Goal: Ask a question: Seek information or help from site administrators or community

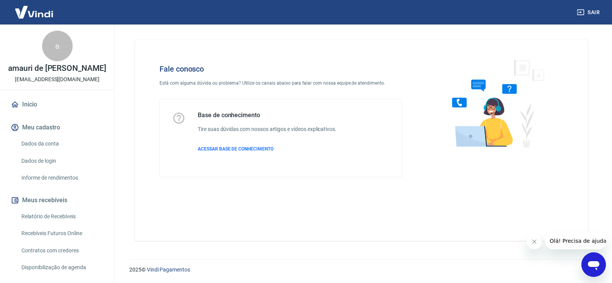
click at [601, 262] on div "Abrir janela de mensagens" at bounding box center [593, 264] width 23 height 23
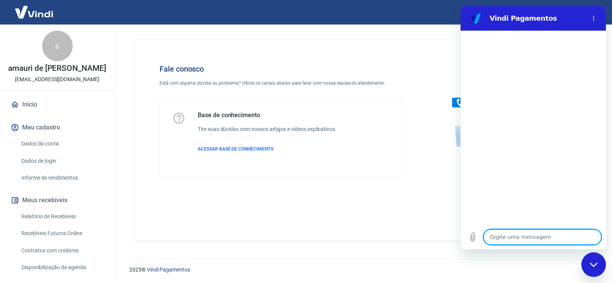
click at [544, 238] on textarea at bounding box center [543, 236] width 118 height 15
type textarea "O"
type textarea "x"
type textarea "Ol"
type textarea "x"
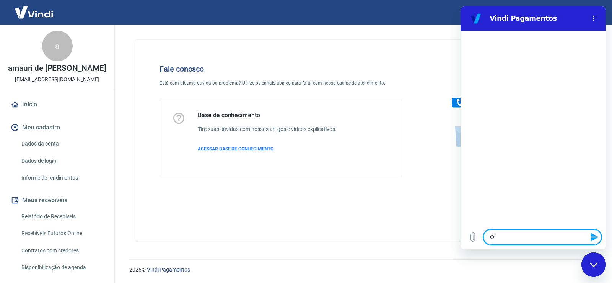
type textarea "Olá"
type textarea "x"
type textarea "B"
type textarea "x"
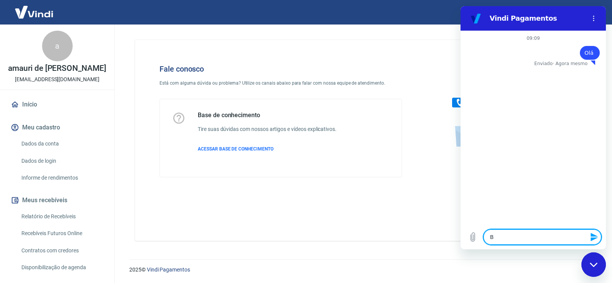
type textarea "Bo"
type textarea "x"
type textarea "Bom"
type textarea "x"
type textarea "Bom"
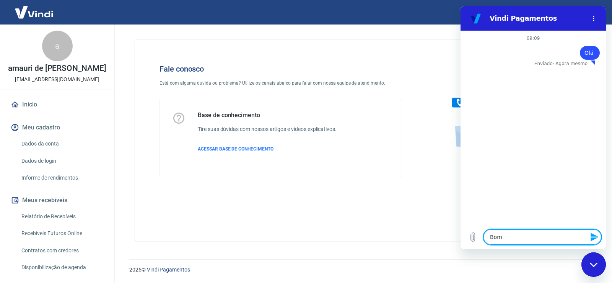
type textarea "x"
type textarea "Bom d"
type textarea "x"
type textarea "Bom di"
type textarea "x"
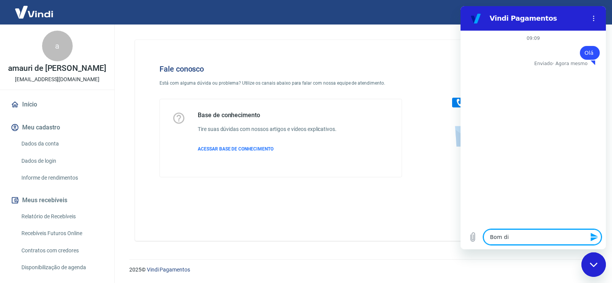
type textarea "Bom dia"
type textarea "x"
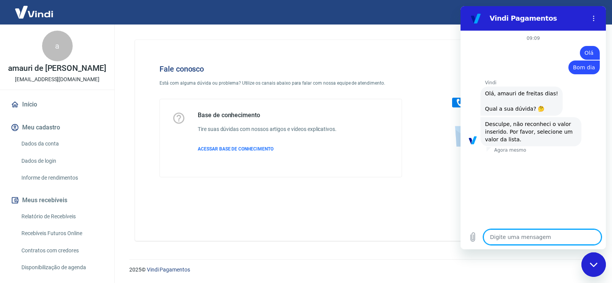
type textarea "x"
click at [533, 230] on textarea at bounding box center [543, 236] width 118 height 15
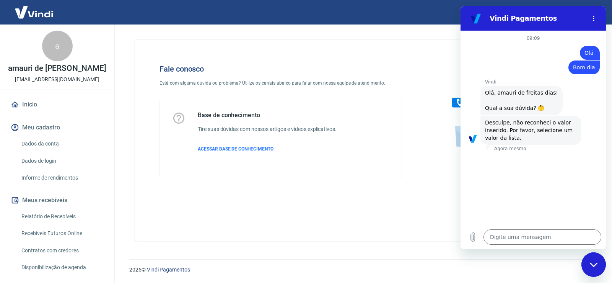
click at [504, 138] on div "Vindi diz: Desculpe, não reconheci o valor inserido. Por favor, selecione um va…" at bounding box center [531, 130] width 101 height 29
click at [498, 242] on textarea at bounding box center [543, 236] width 118 height 15
type textarea "N"
type textarea "x"
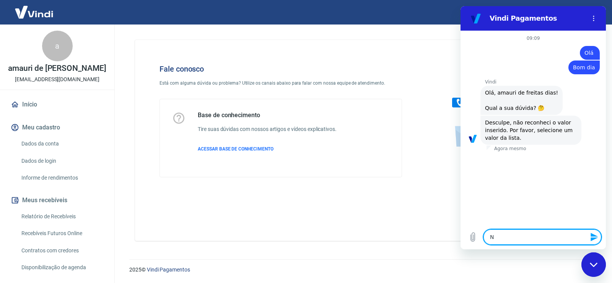
type textarea "Nã"
type textarea "x"
type textarea "Não"
type textarea "x"
type textarea "Não"
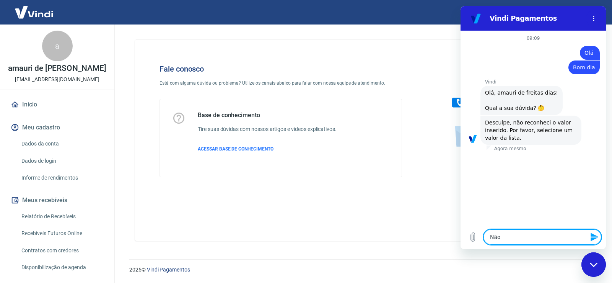
type textarea "x"
type textarea "Não v"
type textarea "x"
type textarea "Não ve"
type textarea "x"
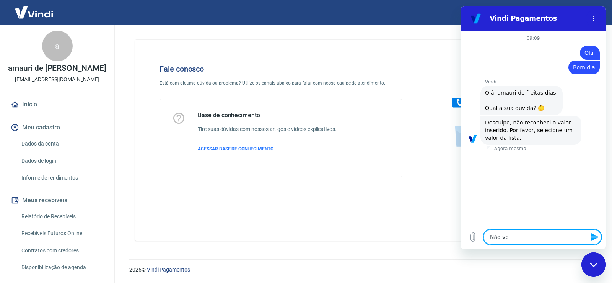
type textarea "Não vej"
type textarea "x"
type textarea "Não vejo"
type textarea "x"
type textarea "Não vejo"
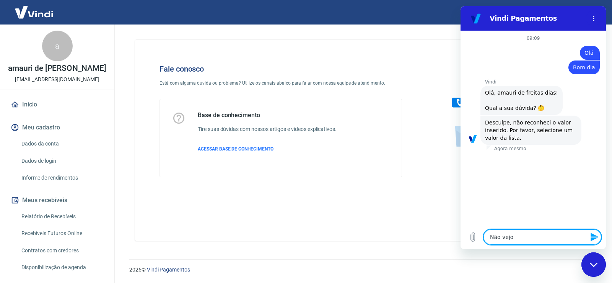
type textarea "x"
type textarea "Não vejo n"
type textarea "x"
type textarea "Não vejo ne"
type textarea "x"
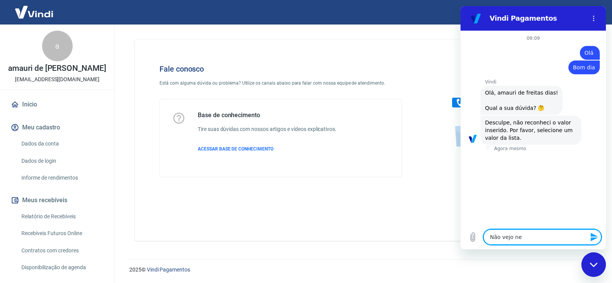
type textarea "Não vejo nen"
type textarea "x"
type textarea "Não vejo nenh"
type textarea "x"
type textarea "Não vejo nenhu"
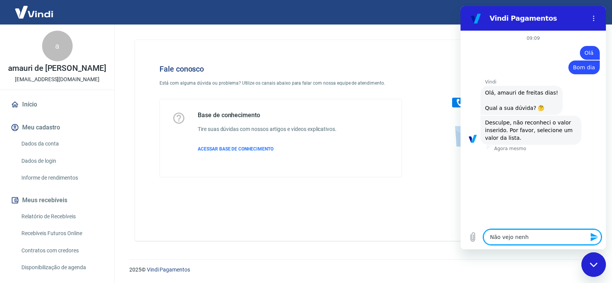
type textarea "x"
type textarea "Não vejo nenhum"
type textarea "x"
type textarea "Não vejo nenhum"
type textarea "x"
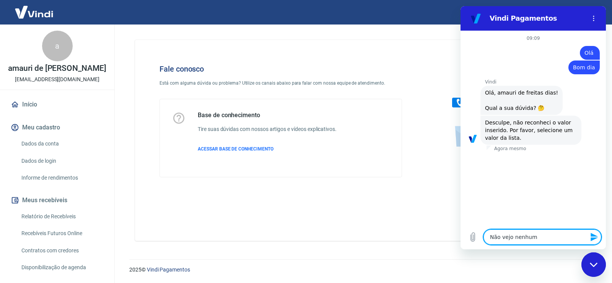
type textarea "Não vejo nenhum v"
type textarea "x"
type textarea "Não vejo nenhum va"
type textarea "x"
type textarea "Não vejo nenhum val"
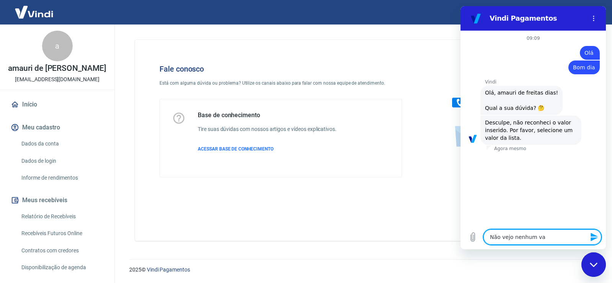
type textarea "x"
type textarea "Não vejo nenhum valo"
type textarea "x"
type textarea "Não vejo nenhum valor"
type textarea "x"
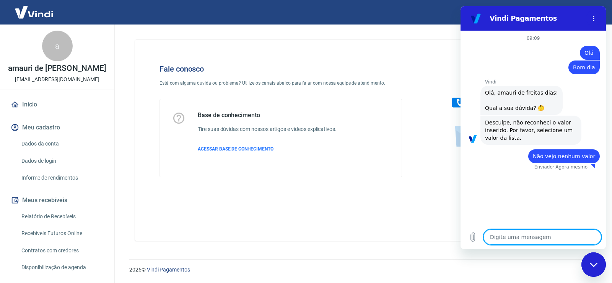
type textarea "x"
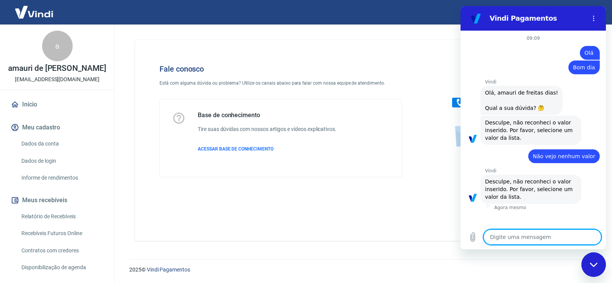
type textarea "2"
type textarea "x"
type textarea ","
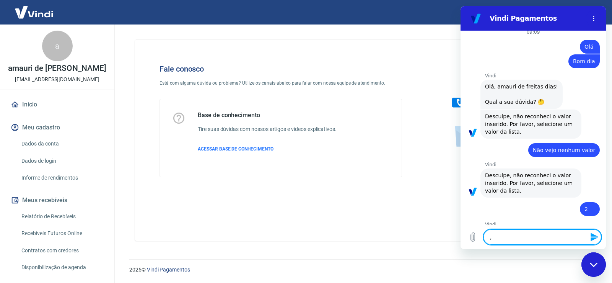
type textarea "x"
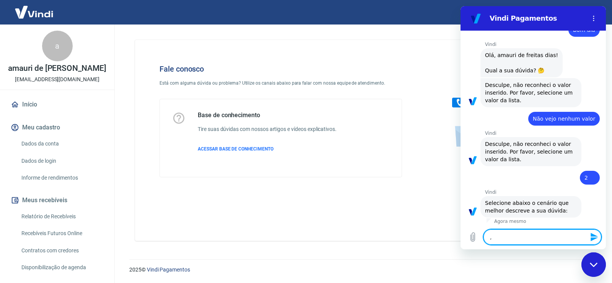
type textarea ","
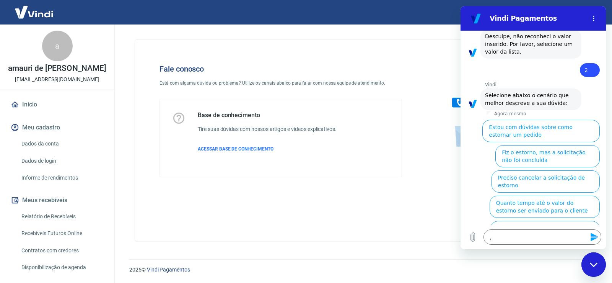
click at [505, 79] on div "09:09 diz: Olá Enviado · Agora mesmo diz: Bom dia Enviado · Agora mesmo [PERSON…" at bounding box center [533, 128] width 145 height 194
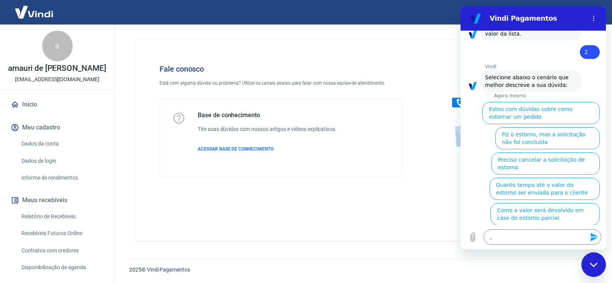
scroll to position [175, 0]
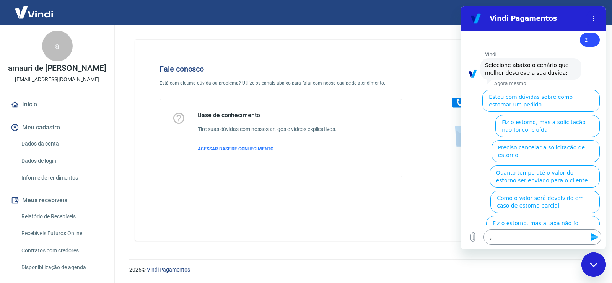
click at [514, 235] on textarea "," at bounding box center [543, 236] width 118 height 15
type textarea "x"
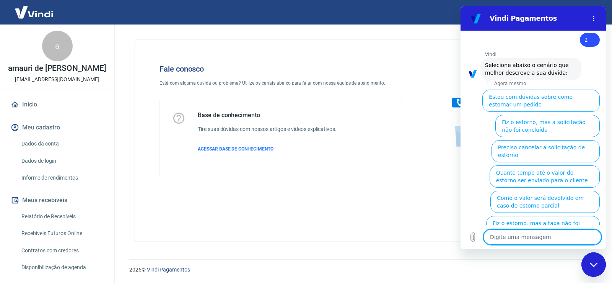
type textarea "o"
type textarea "x"
type textarea "ou"
type textarea "x"
type textarea "out"
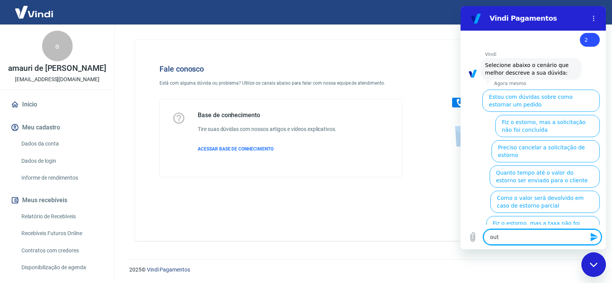
type textarea "x"
type textarea "outr"
type textarea "x"
type textarea "outra"
type textarea "x"
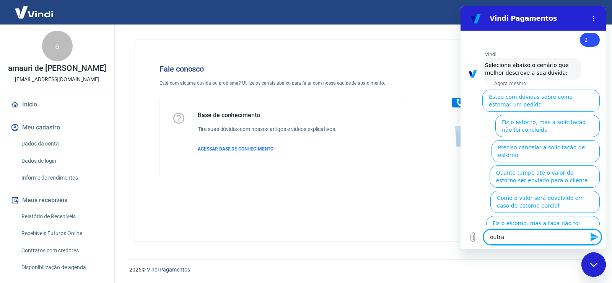
type textarea "outra"
type textarea "x"
type textarea "outra o"
type textarea "x"
type textarea "outra op"
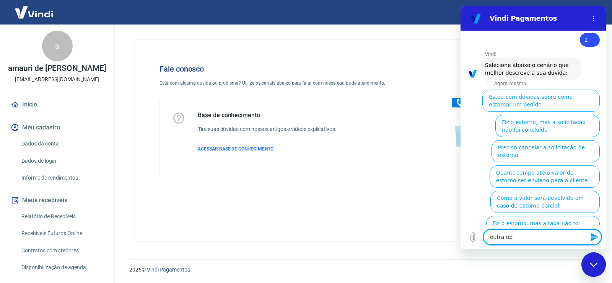
type textarea "x"
type textarea "outra opc"
type textarea "x"
type textarea "outra opca"
type textarea "x"
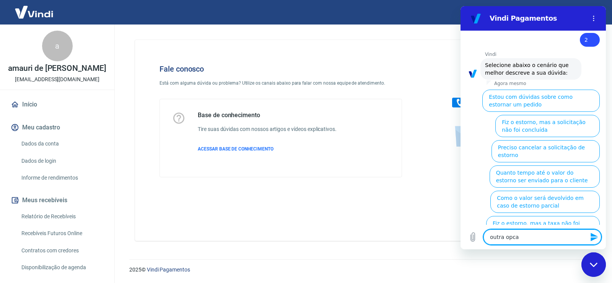
type textarea "outra opcao"
type textarea "x"
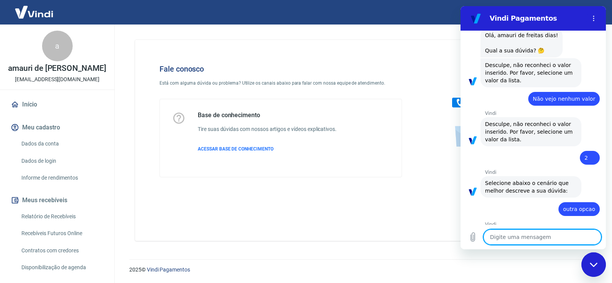
type textarea "x"
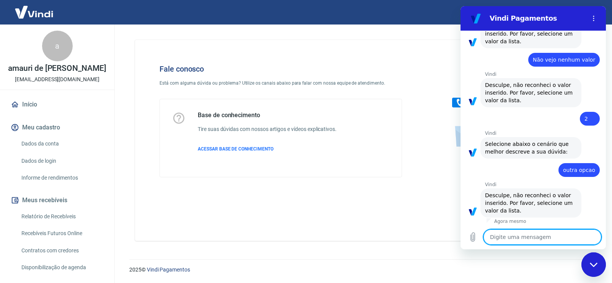
scroll to position [98, 0]
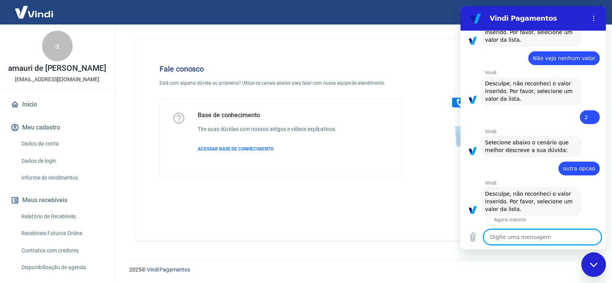
click at [514, 235] on textarea at bounding box center [543, 236] width 118 height 15
type textarea "1"
type textarea "x"
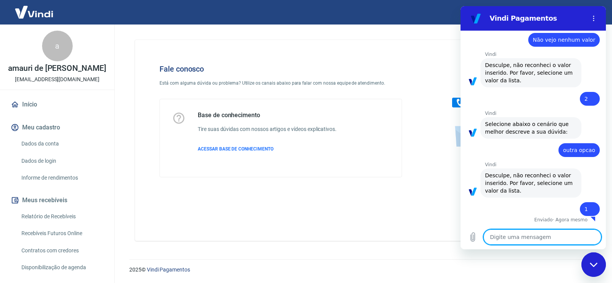
type textarea "x"
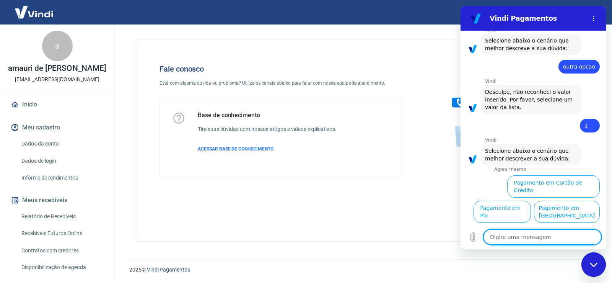
scroll to position [202, 0]
click at [531, 201] on button "Pagamento em Pix" at bounding box center [502, 212] width 57 height 22
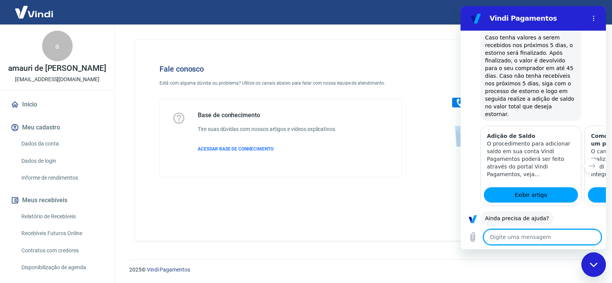
scroll to position [521, 0]
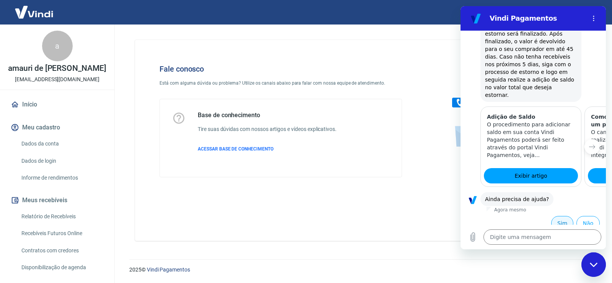
click at [564, 216] on button "Sim" at bounding box center [562, 223] width 22 height 15
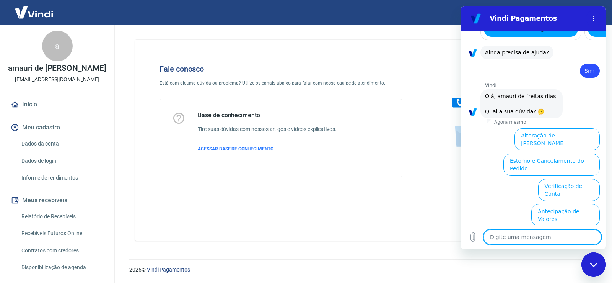
scroll to position [721, 0]
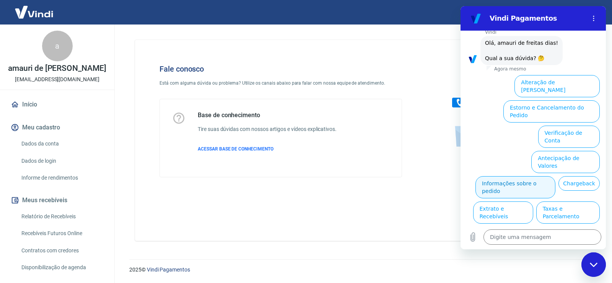
click at [535, 176] on button "Informações sobre o pedido" at bounding box center [516, 187] width 80 height 22
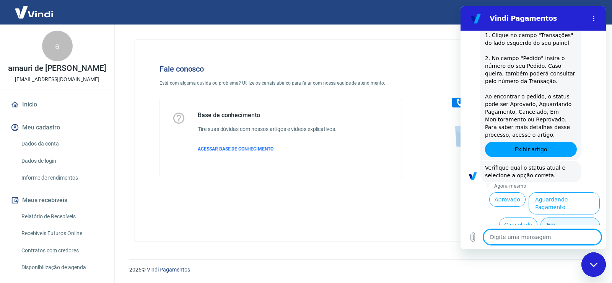
scroll to position [853, 0]
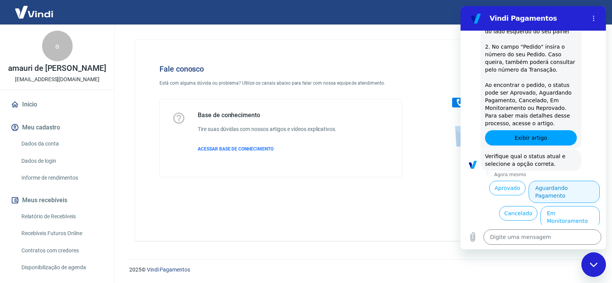
click at [572, 181] on button "Aguardando Pagamento" at bounding box center [564, 192] width 71 height 22
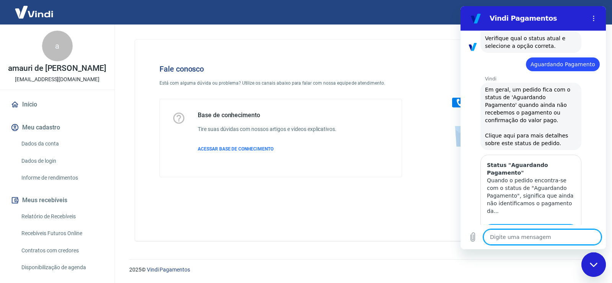
scroll to position [1069, 0]
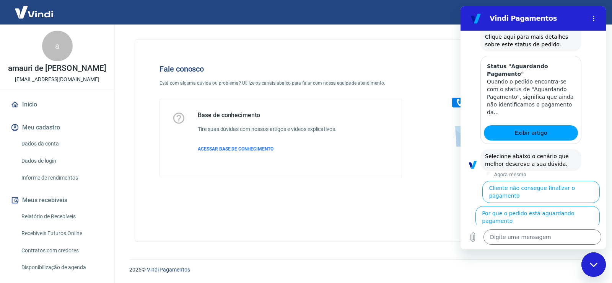
click at [543, 231] on button "Cliente pagou, mas pedido consta 'Aguardando Pagamento'" at bounding box center [553, 246] width 94 height 30
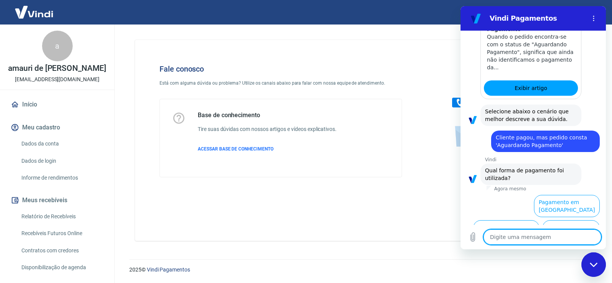
scroll to position [1120, 0]
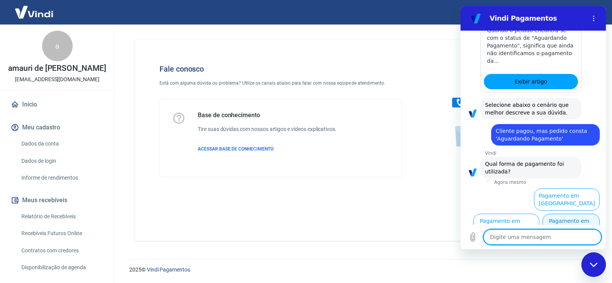
click at [550, 215] on button "Pagamento em Pix" at bounding box center [571, 225] width 57 height 22
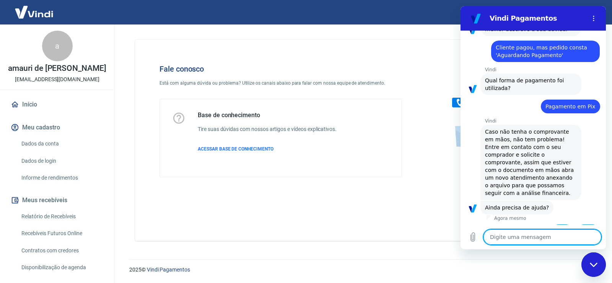
scroll to position [1205, 0]
click at [561, 223] on button "Sim" at bounding box center [562, 230] width 22 height 15
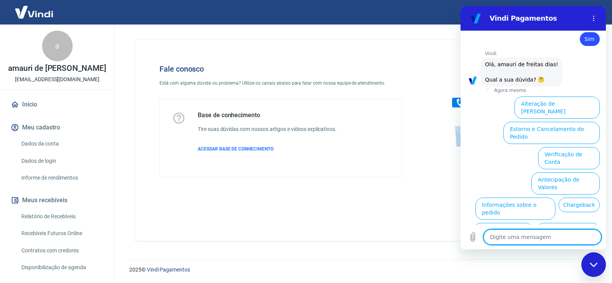
scroll to position [1404, 0]
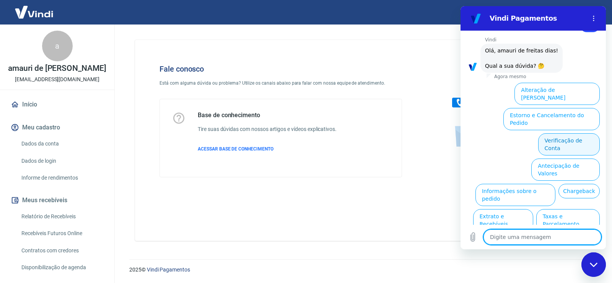
click at [543, 133] on button "Verificação de Conta" at bounding box center [569, 144] width 62 height 22
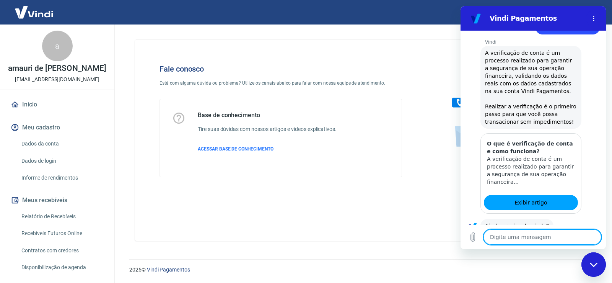
scroll to position [1480, 0]
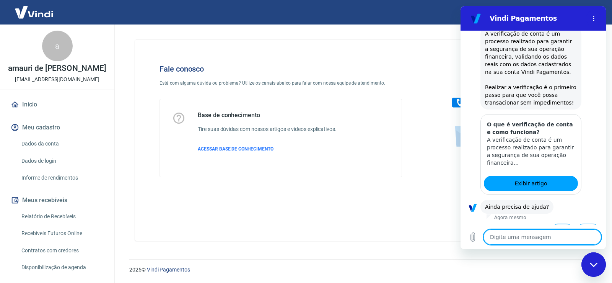
click at [558, 223] on button "Sim" at bounding box center [562, 230] width 22 height 15
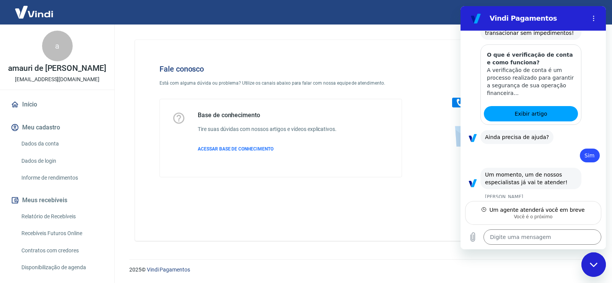
scroll to position [1549, 0]
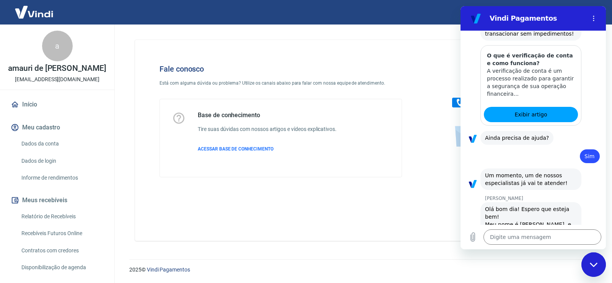
type textarea "x"
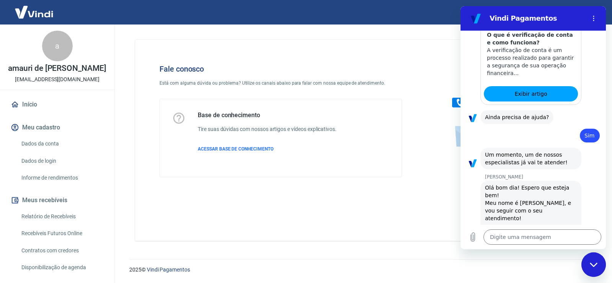
scroll to position [1571, 0]
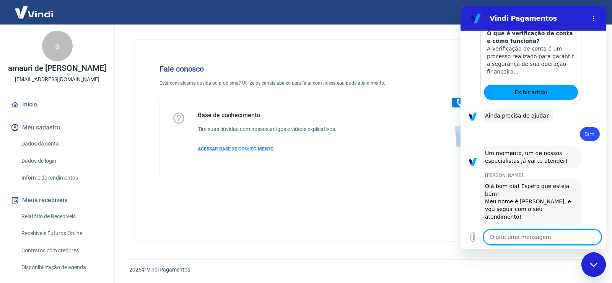
click at [527, 241] on textarea at bounding box center [543, 236] width 118 height 15
type textarea "O"
type textarea "x"
type textarea "Ol"
type textarea "x"
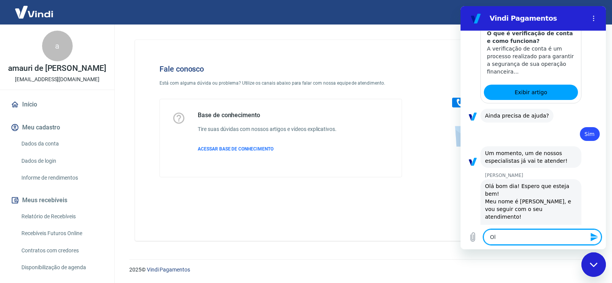
type textarea "Olá"
type textarea "x"
type textarea "Olá"
type textarea "x"
type textarea "Olá b"
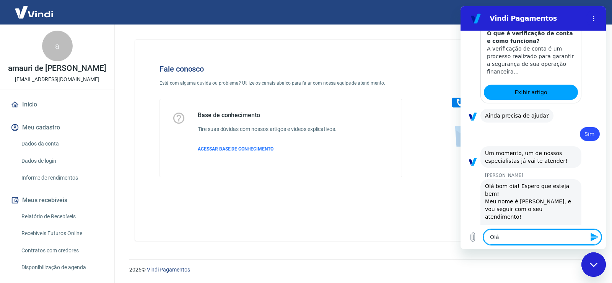
type textarea "x"
type textarea "Olá bo"
type textarea "x"
type textarea "Olá bom"
type textarea "x"
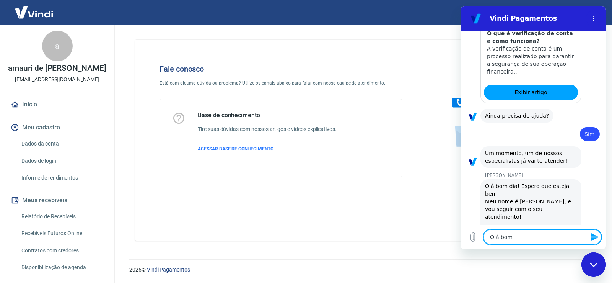
type textarea "Olá bom"
type textarea "x"
type textarea "Olá bom d"
type textarea "x"
type textarea "Olá bom di"
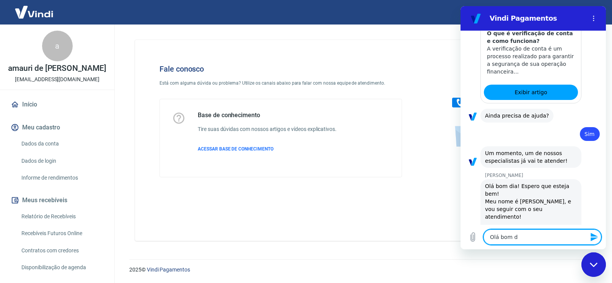
type textarea "x"
type textarea "Olá bom dia"
type textarea "x"
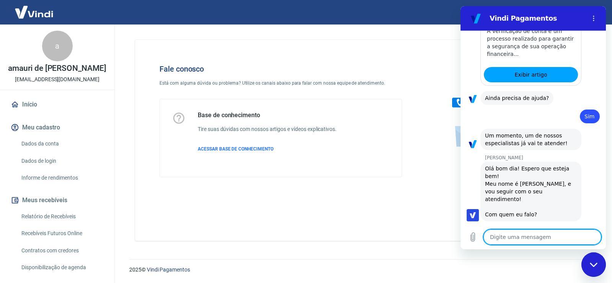
type textarea "x"
type textarea "D"
type textarea "x"
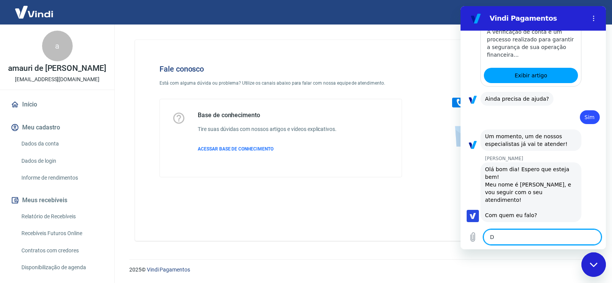
type textarea "Di"
type textarea "x"
type textarea "Dim"
type textarea "x"
type textarea "Dimi"
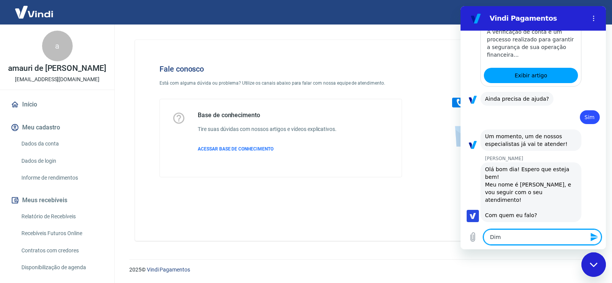
type textarea "x"
type textarea "Dimit"
type textarea "x"
type textarea "Dimitr"
type textarea "x"
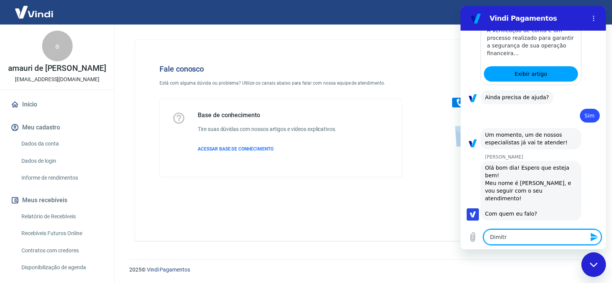
type textarea "[PERSON_NAME]"
type textarea "x"
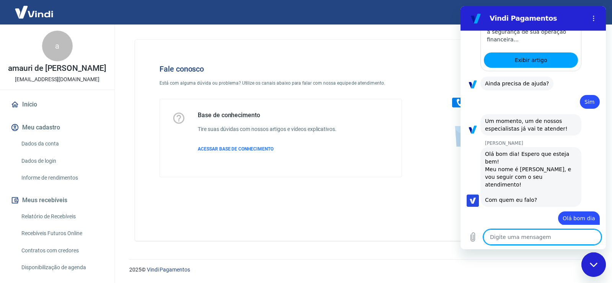
type textarea "x"
type textarea "u"
type textarea "x"
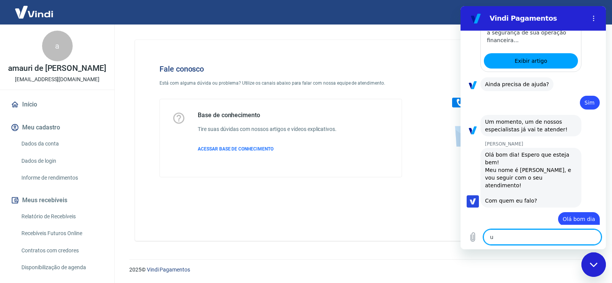
type textarea "um"
type textarea "x"
type textarea "um"
type textarea "x"
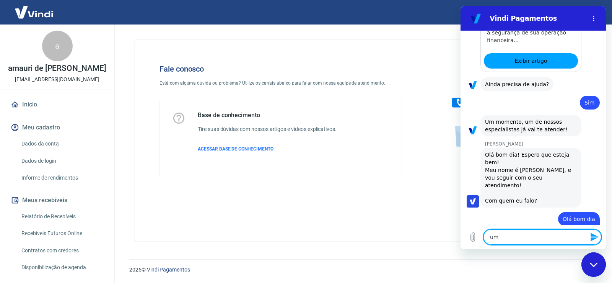
type textarea "um c"
type textarea "x"
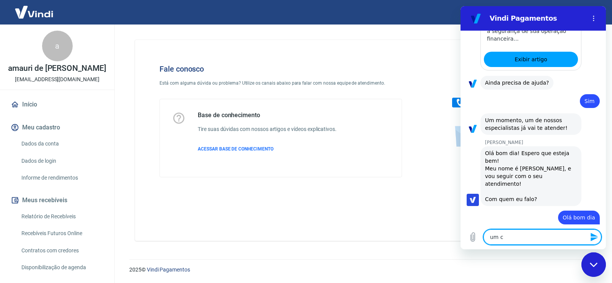
type textarea "um cl"
type textarea "x"
type textarea "um cli"
type textarea "x"
type textarea "um clie"
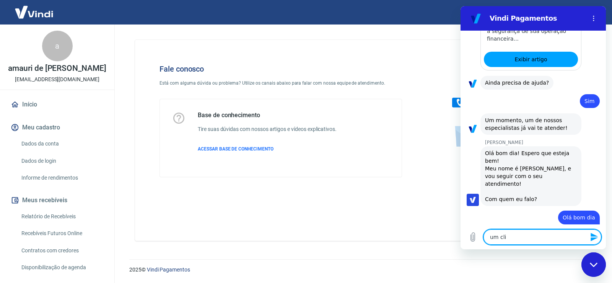
type textarea "x"
type textarea "o"
type textarea "x"
type textarea "on"
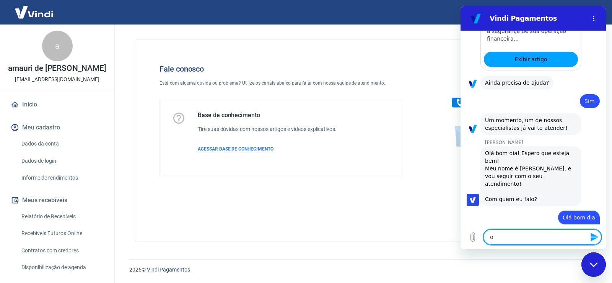
type textarea "x"
type textarea "ont"
type textarea "x"
type textarea "onte"
type textarea "x"
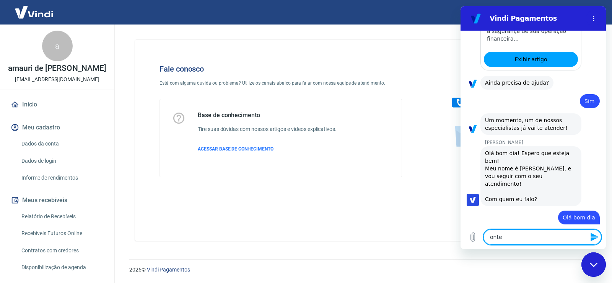
type textarea "ontem"
type textarea "x"
type textarea "ontem"
type textarea "x"
type textarea "ontem a"
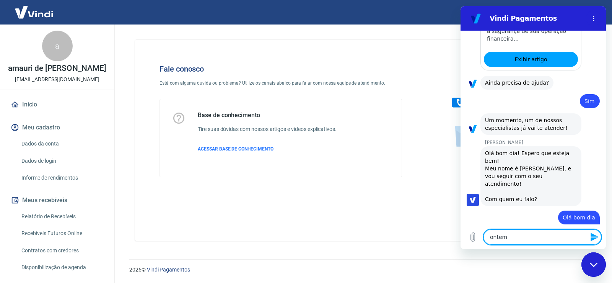
type textarea "x"
type textarea "ontem ab"
type textarea "x"
type textarea "ontem abr"
type textarea "x"
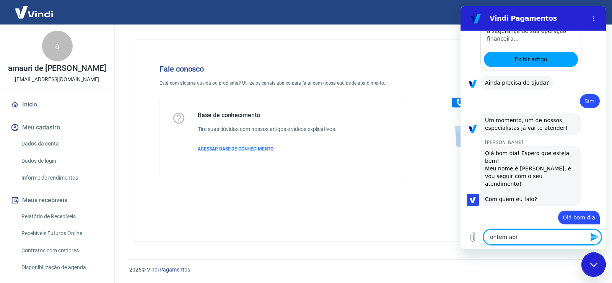
type textarea "ontem abri"
type textarea "x"
type textarea "ontem abri"
type textarea "x"
type textarea "ontem abri u"
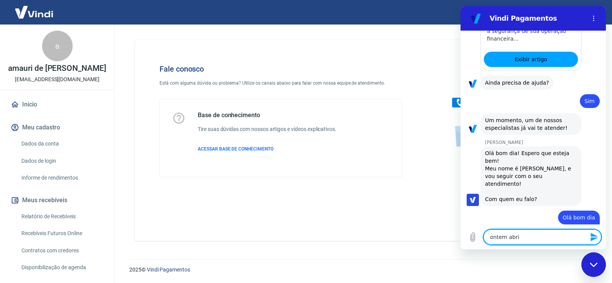
type textarea "x"
type textarea "ontem abri um"
type textarea "x"
type textarea "ontem abri um"
type textarea "x"
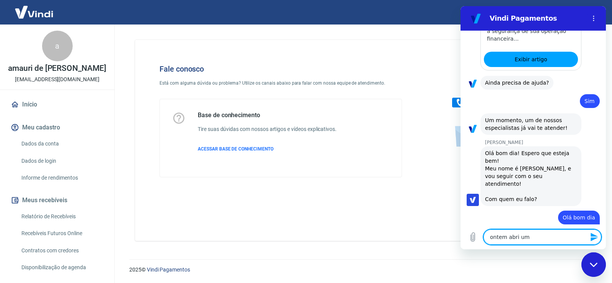
type textarea "ontem abri um s"
type textarea "x"
type textarea "ontem abri um su"
type textarea "x"
type textarea "ontem abri um sup"
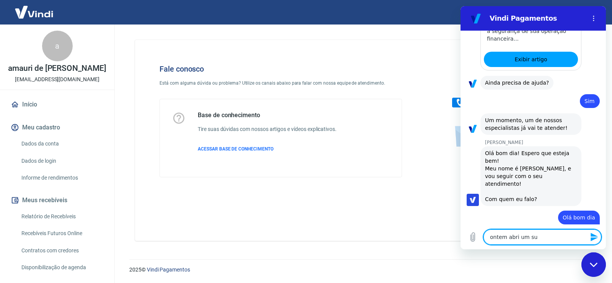
type textarea "x"
type textarea "ontem abri um supo"
type textarea "x"
type textarea "ontem abri um supor"
type textarea "x"
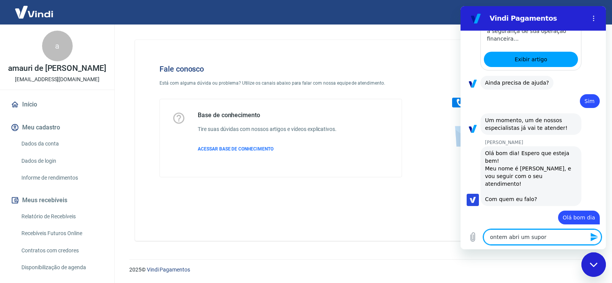
type textarea "ontem abri um suport"
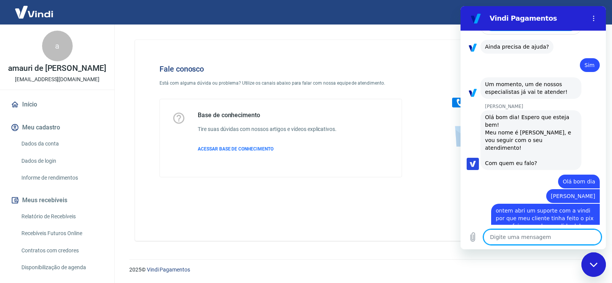
scroll to position [1642, 0]
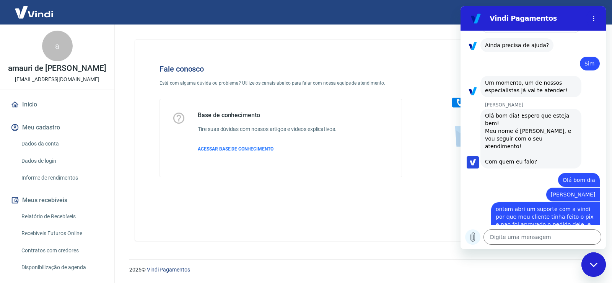
click at [476, 237] on icon "Carregar arquivo" at bounding box center [472, 236] width 9 height 9
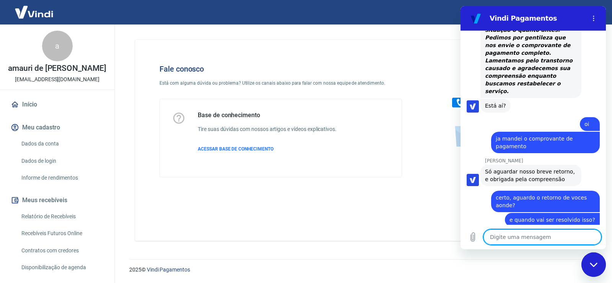
scroll to position [1973, 0]
